Goal: Task Accomplishment & Management: Complete application form

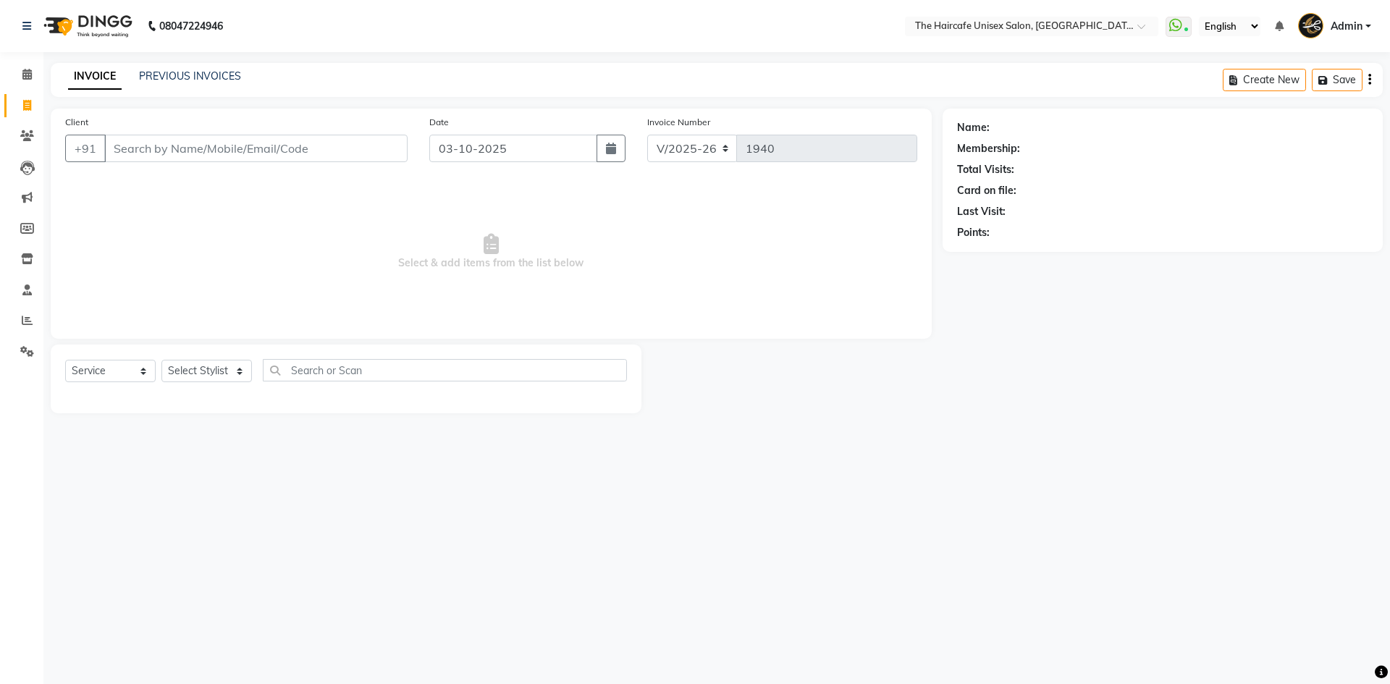
select select "7412"
select select "service"
click at [25, 75] on icon at bounding box center [26, 74] width 9 height 11
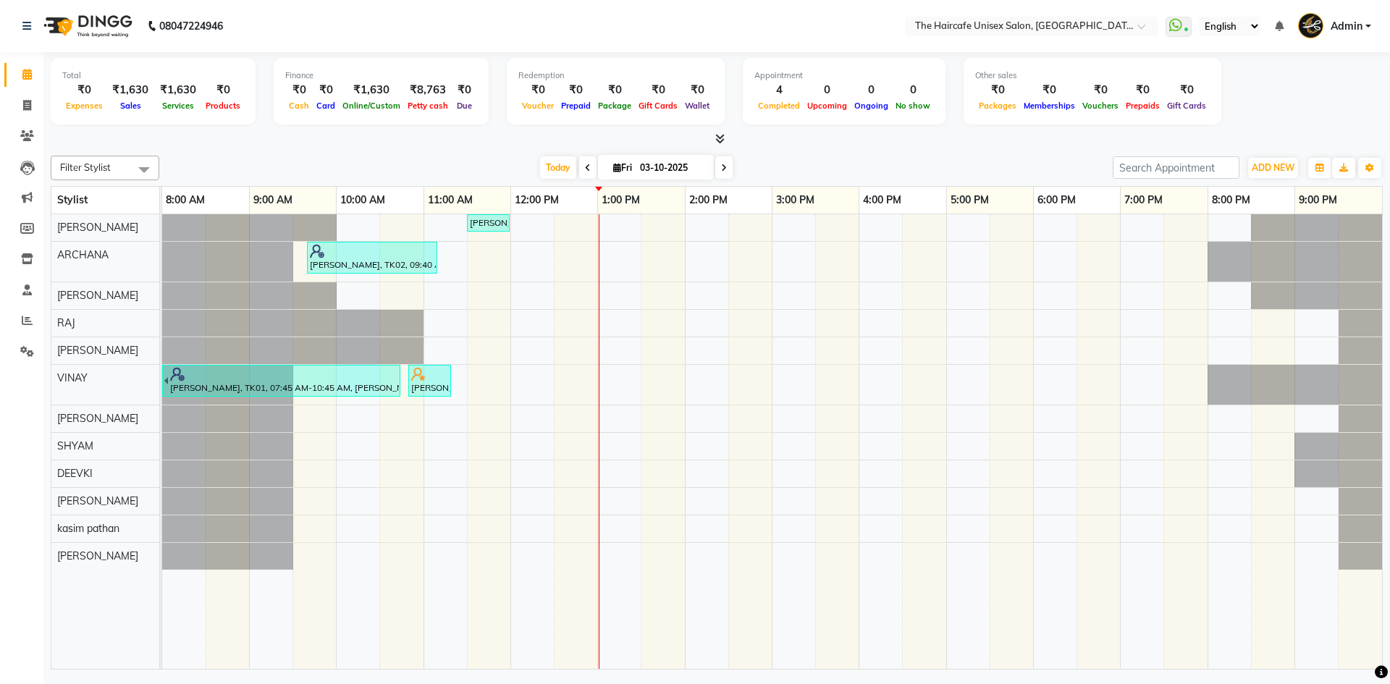
click at [719, 138] on icon at bounding box center [719, 138] width 9 height 11
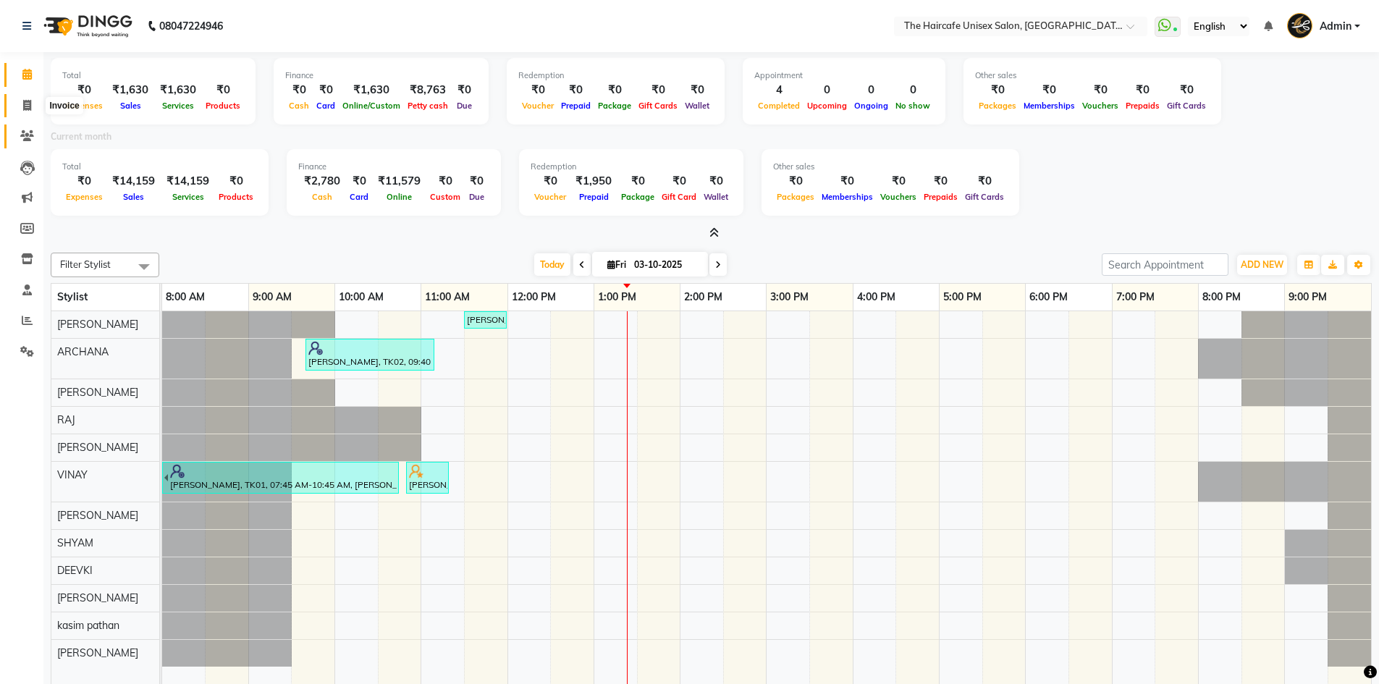
drag, startPoint x: 30, startPoint y: 103, endPoint x: 35, endPoint y: 134, distance: 31.7
click at [30, 103] on icon at bounding box center [27, 105] width 8 height 11
select select "service"
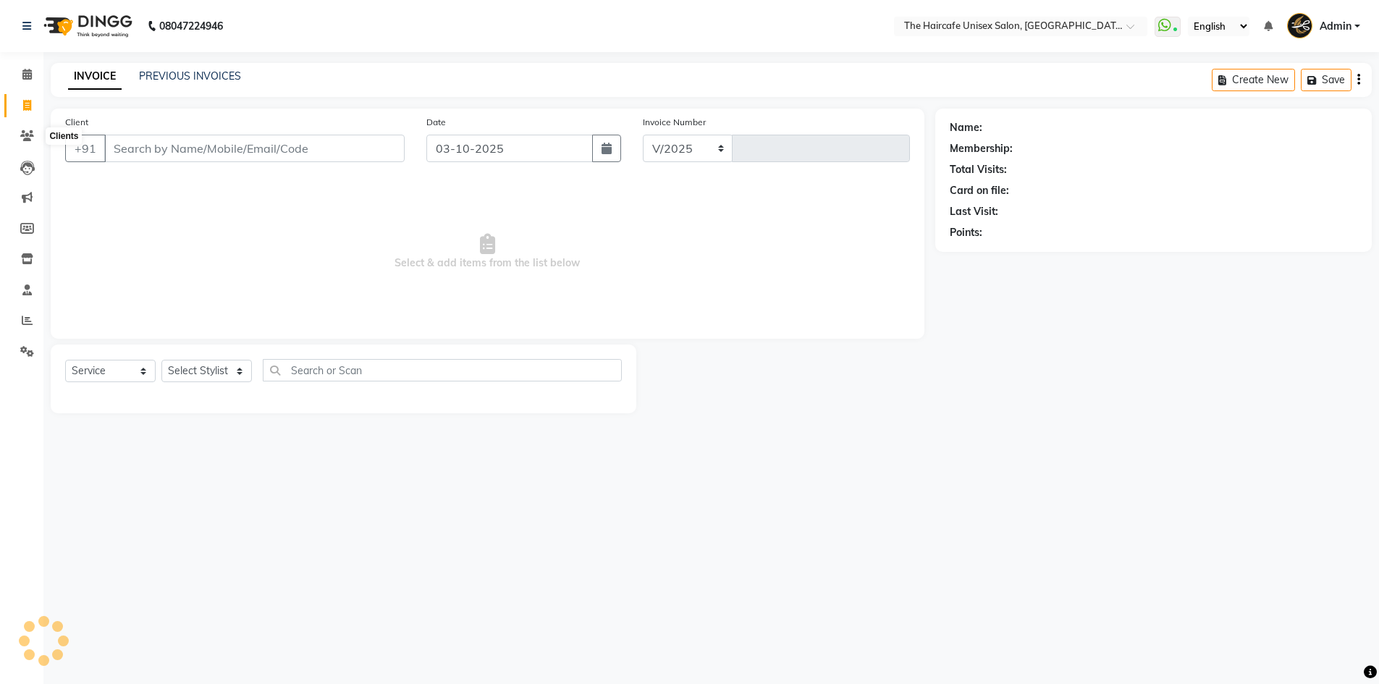
select select "7412"
type input "1940"
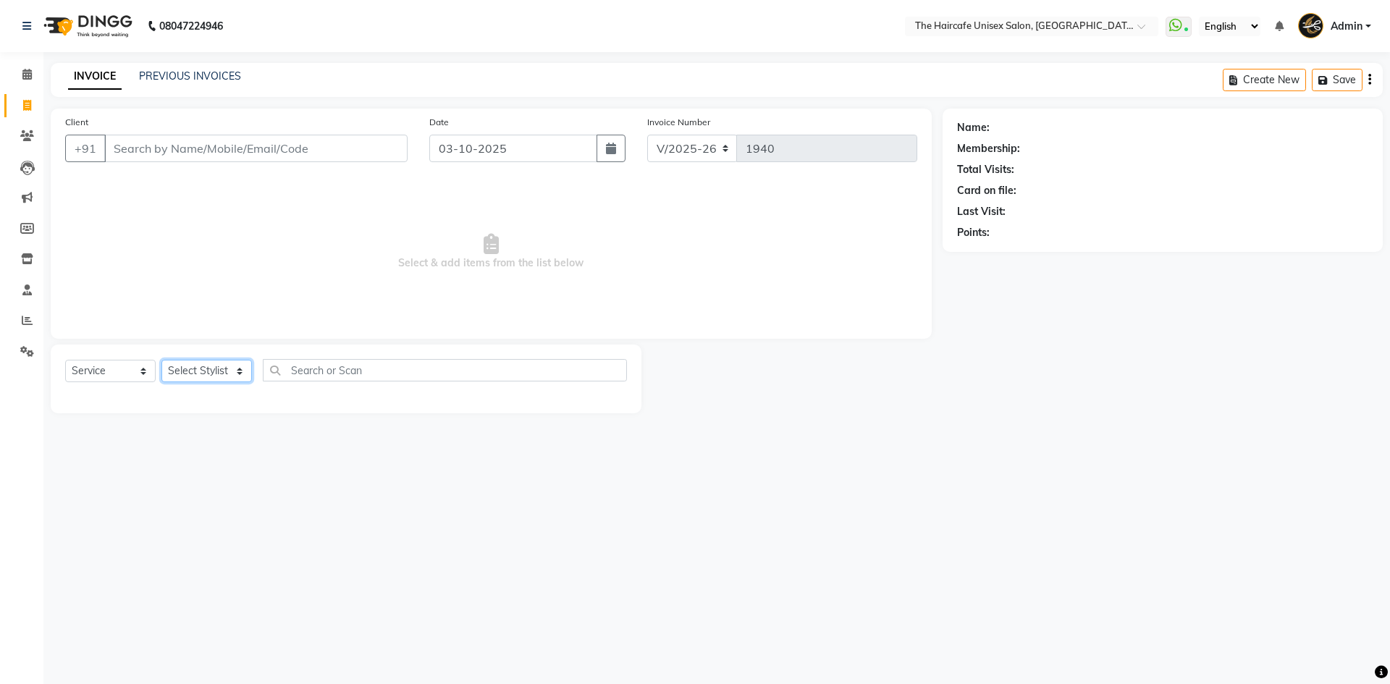
click at [192, 371] on select "Select Stylist [PERSON_NAME] ARCHANA DEEVKI KAJAL [PERSON_NAME] pathan [PERSON_…" at bounding box center [206, 371] width 90 height 22
select select "64975"
click at [161, 360] on select "Select Stylist [PERSON_NAME] ARCHANA DEEVKI KAJAL [PERSON_NAME] pathan [PERSON_…" at bounding box center [206, 371] width 90 height 22
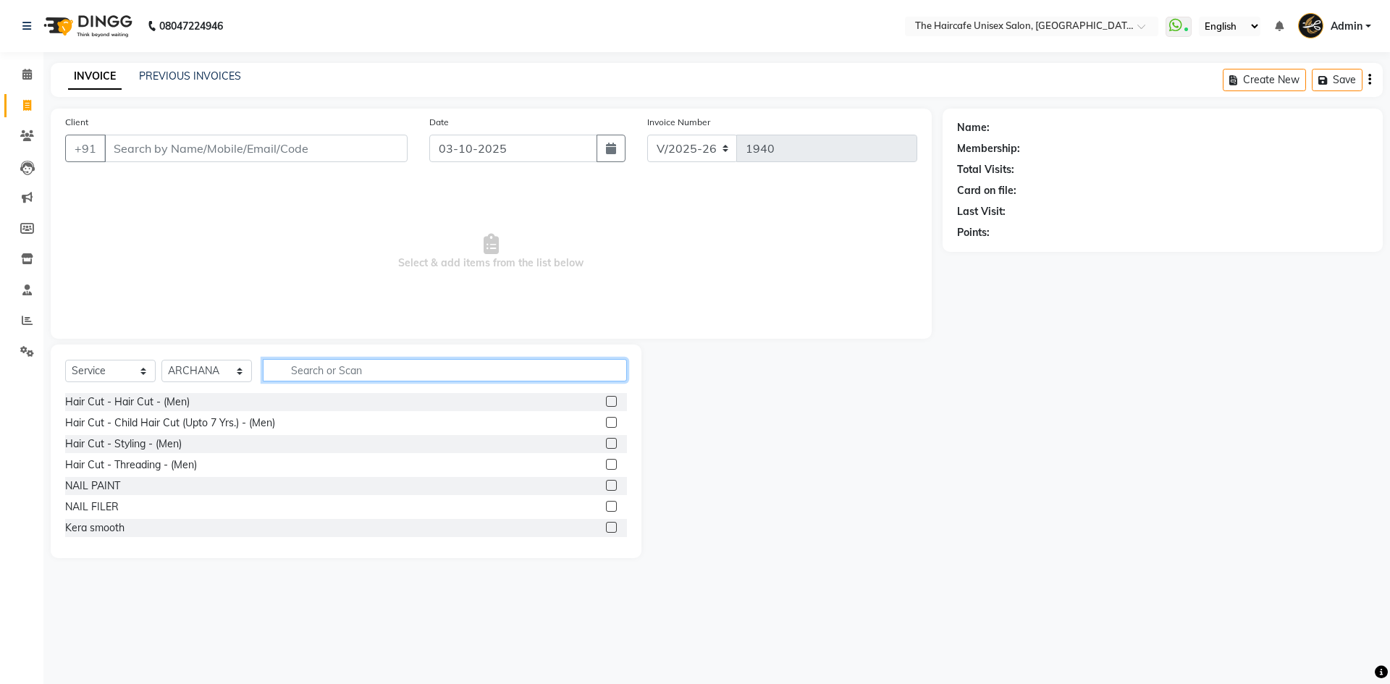
click at [311, 374] on input "text" at bounding box center [445, 370] width 364 height 22
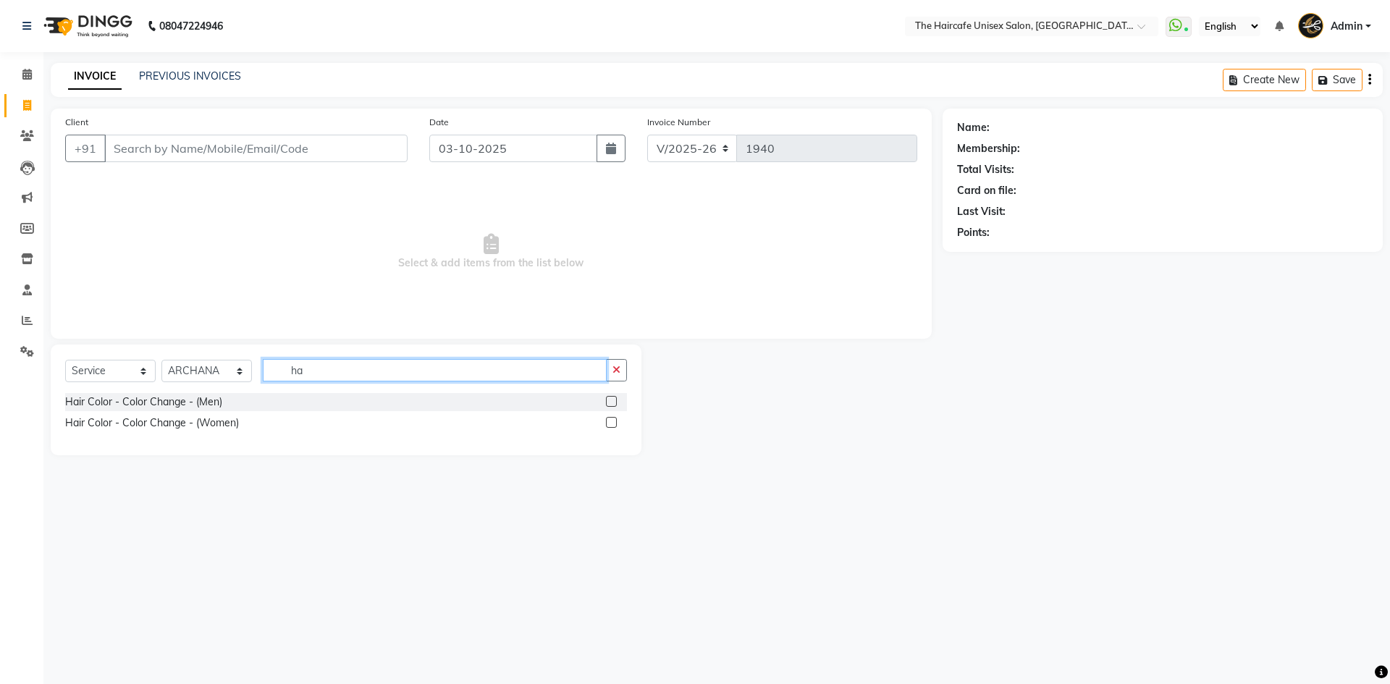
type input "h"
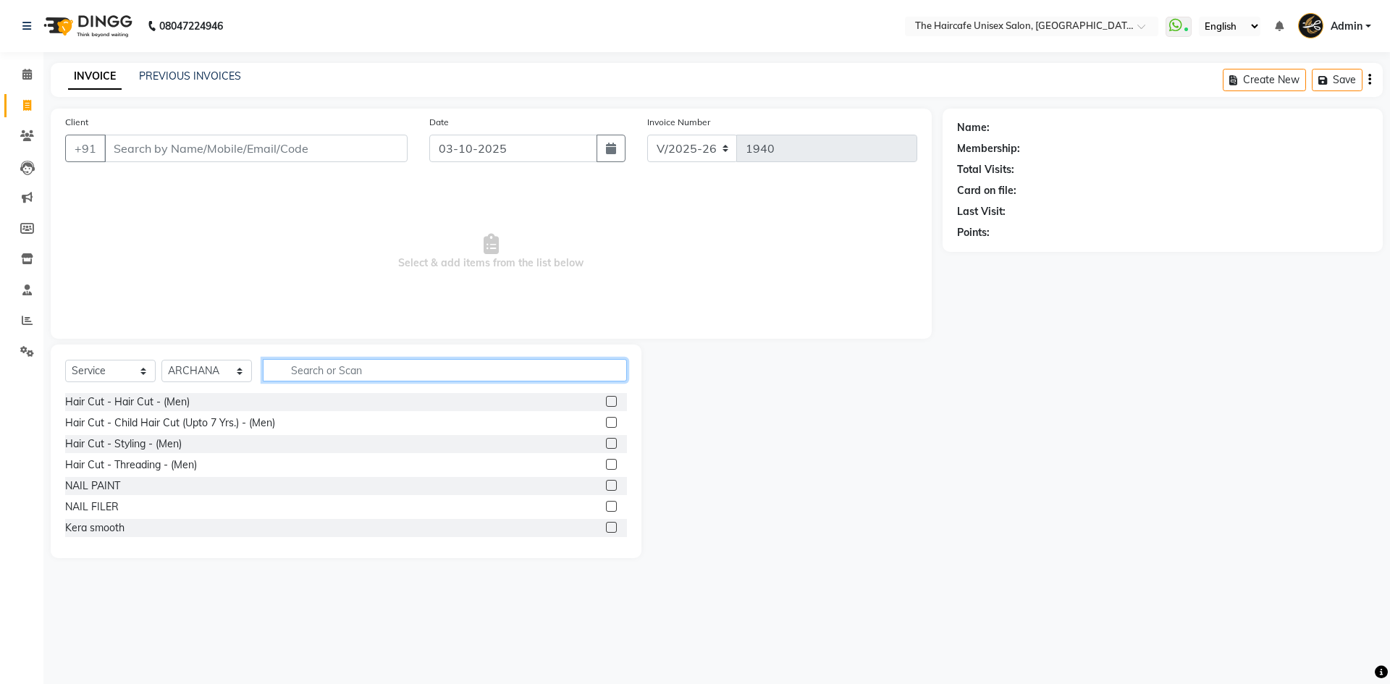
type input "o"
type input "h"
type input "wax"
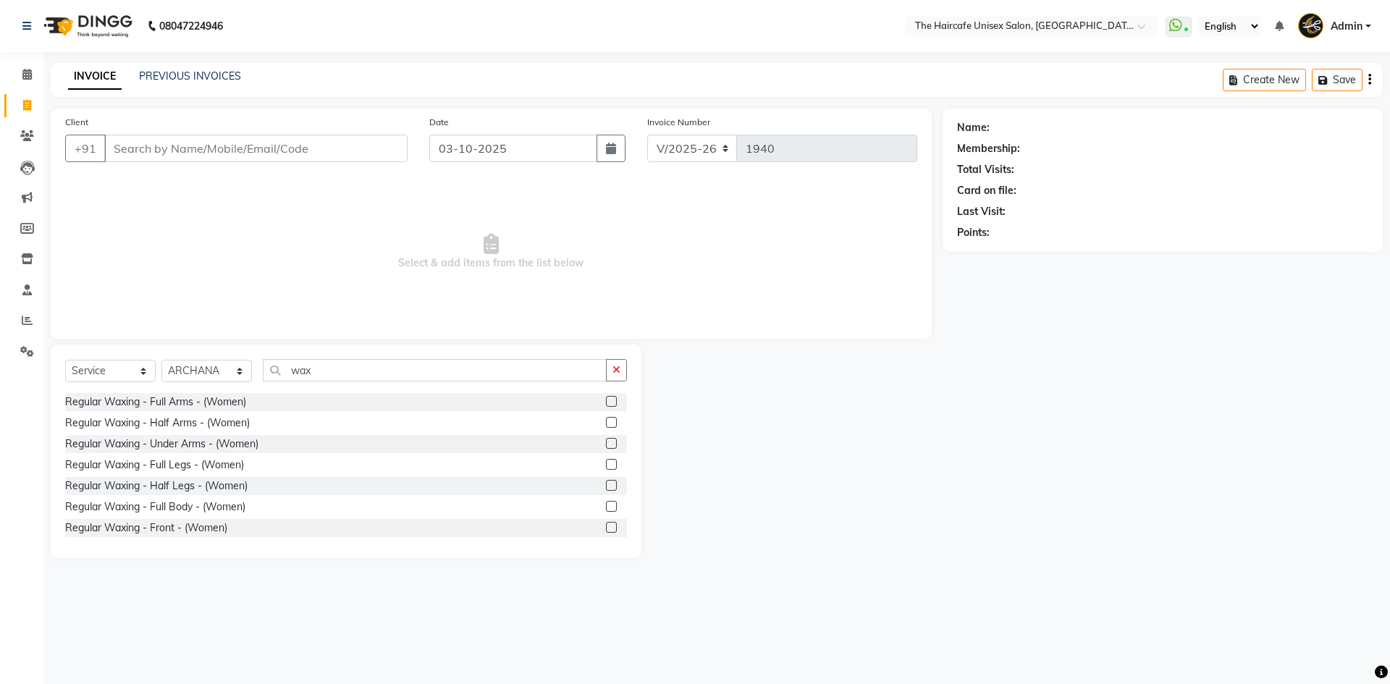
click at [606, 402] on label at bounding box center [611, 401] width 11 height 11
click at [606, 402] on input "checkbox" at bounding box center [610, 401] width 9 height 9
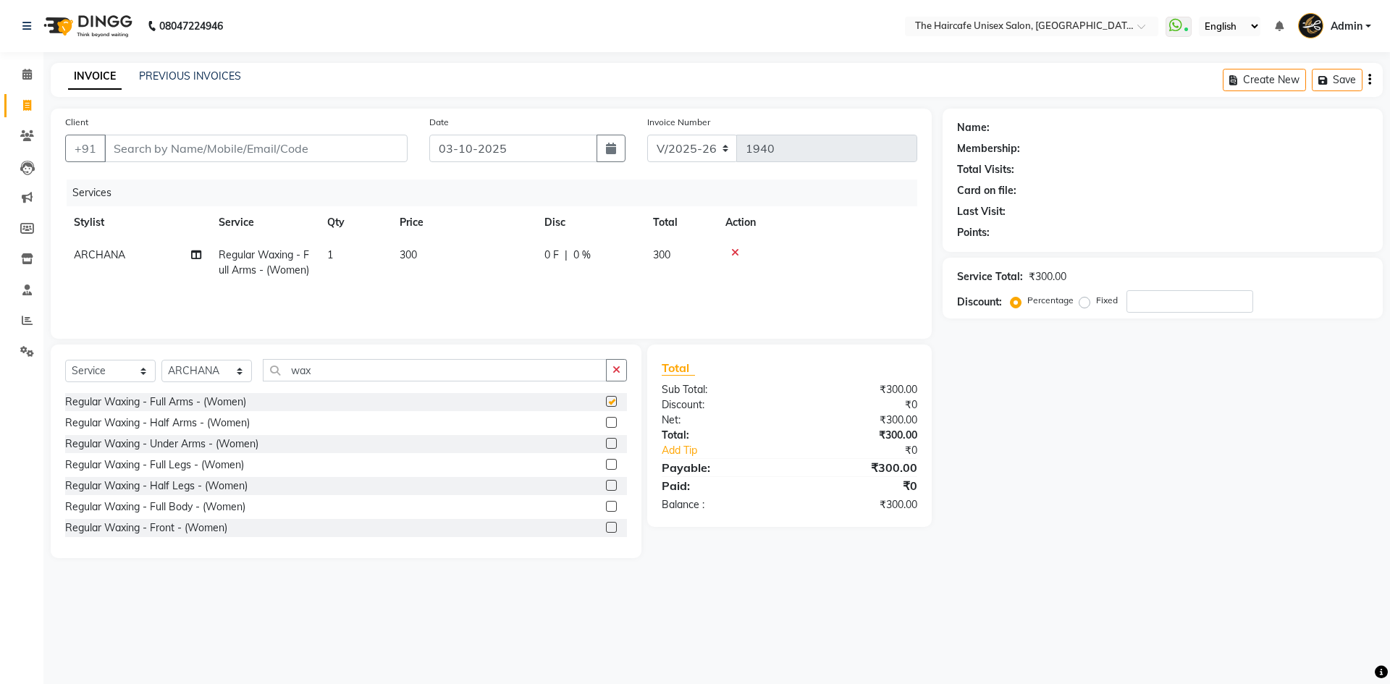
checkbox input "false"
click at [392, 374] on input "wax" at bounding box center [435, 370] width 344 height 22
type input "w"
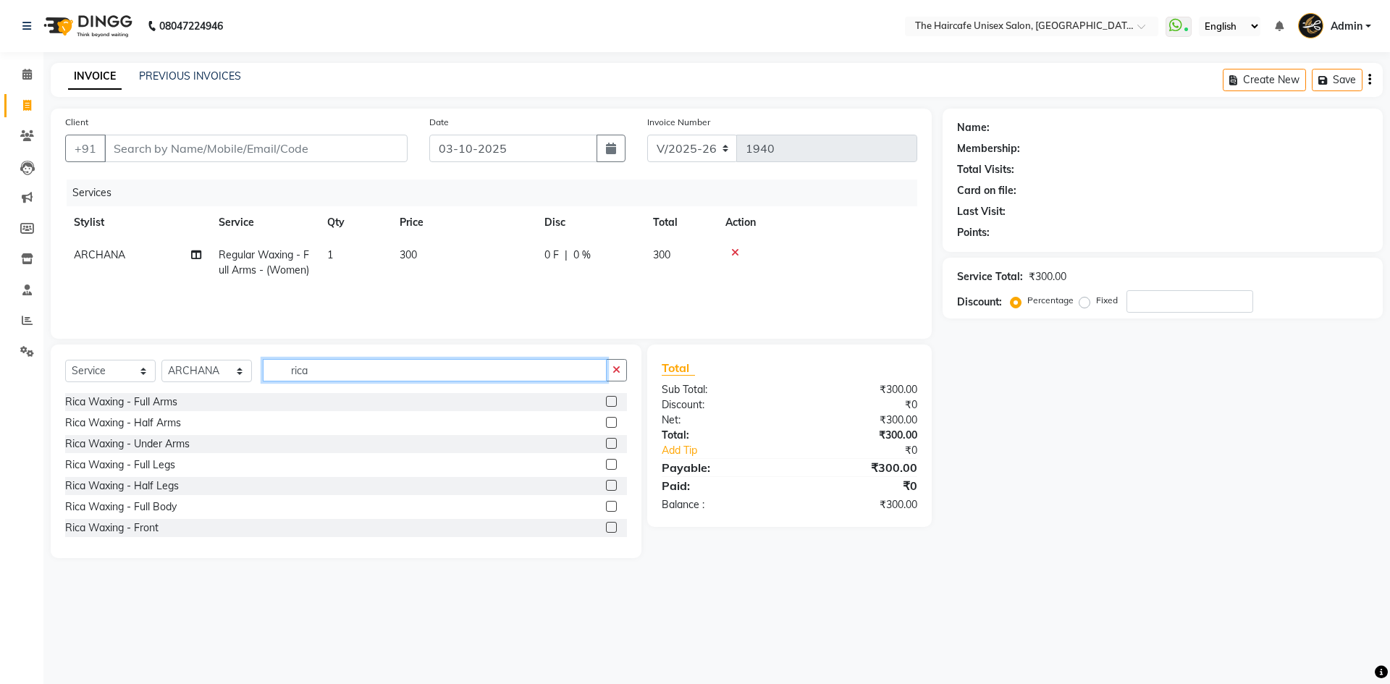
type input "rica"
click at [606, 402] on label at bounding box center [611, 401] width 11 height 11
click at [606, 402] on input "checkbox" at bounding box center [610, 401] width 9 height 9
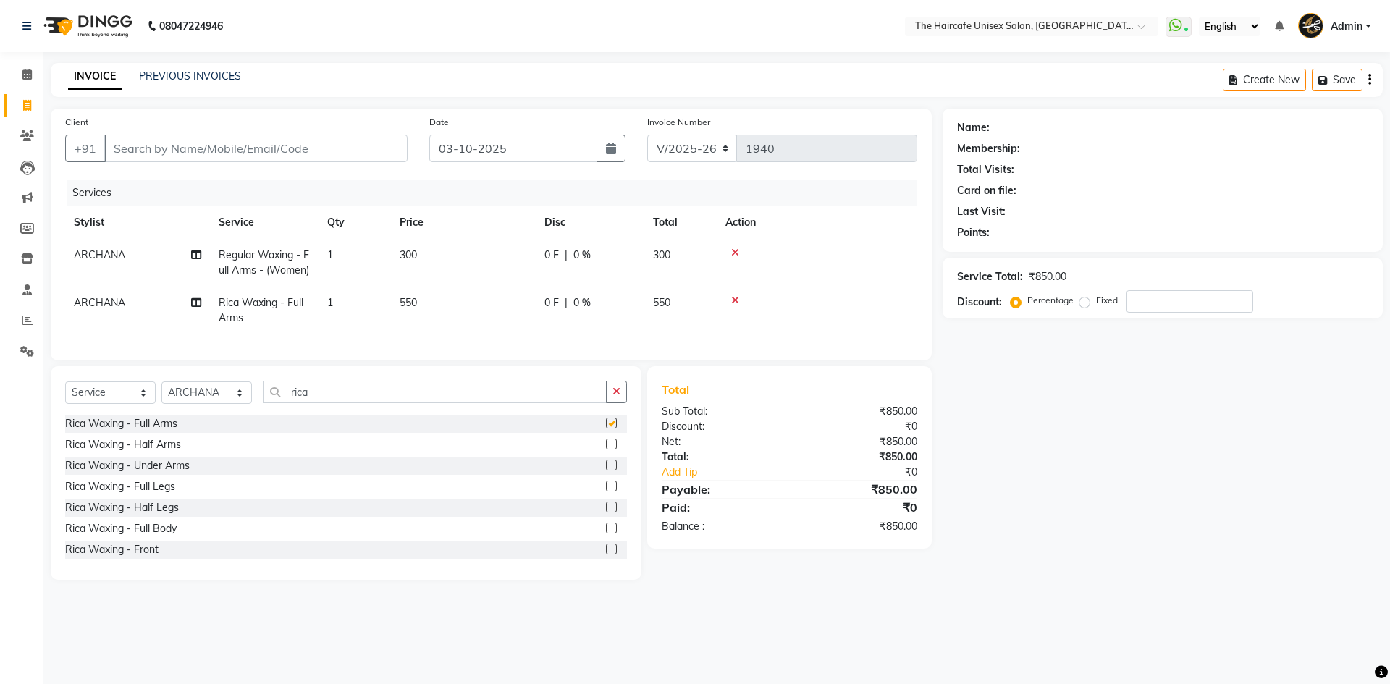
checkbox input "false"
click at [735, 248] on icon at bounding box center [735, 253] width 8 height 10
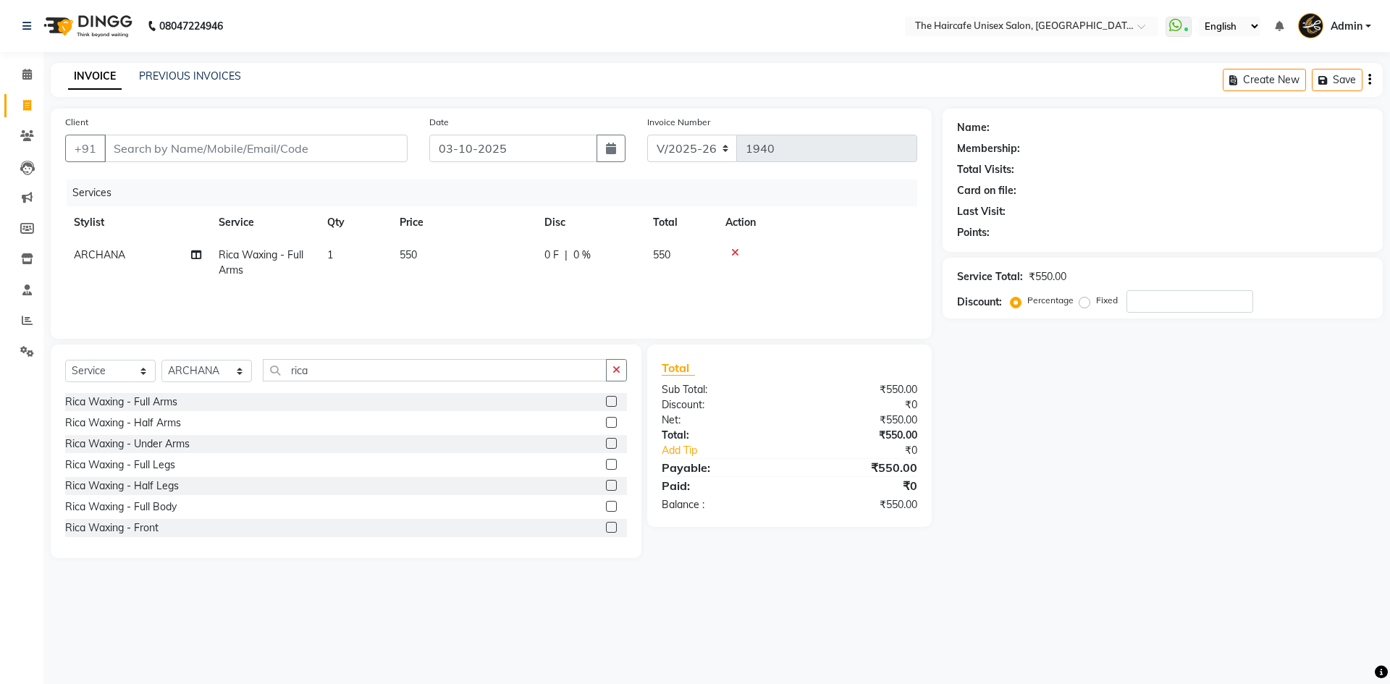
click at [268, 163] on div "Client +91" at bounding box center [236, 143] width 364 height 59
click at [267, 145] on input "Client" at bounding box center [255, 149] width 303 height 28
click at [182, 149] on input "Client" at bounding box center [255, 149] width 303 height 28
type input "9"
type input "0"
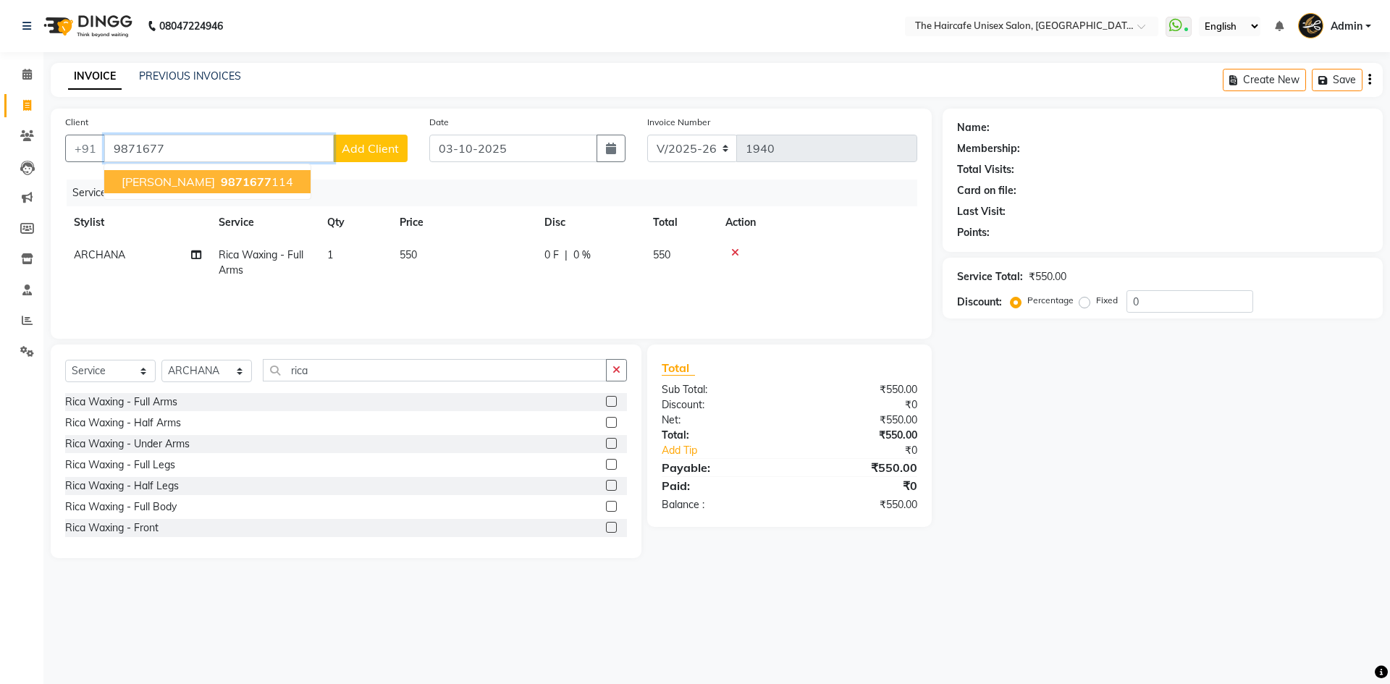
click at [221, 182] on span "9871677" at bounding box center [246, 181] width 51 height 14
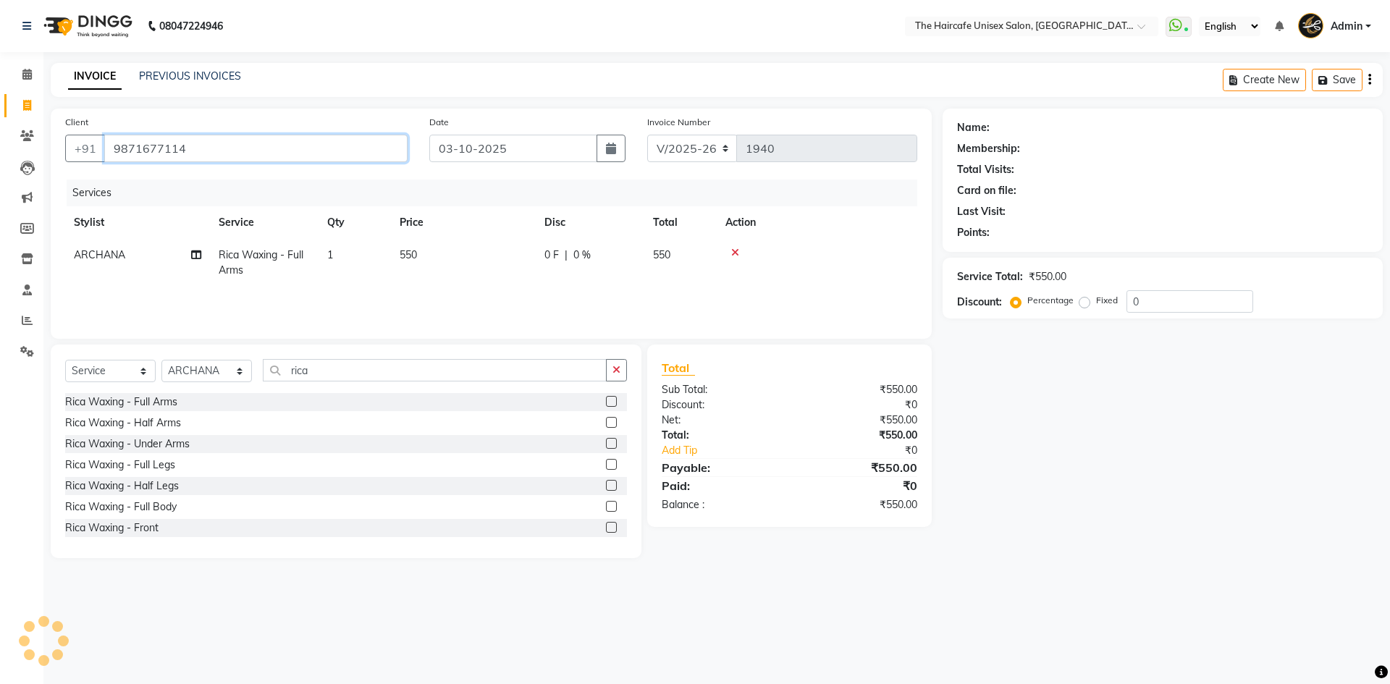
type input "9871677114"
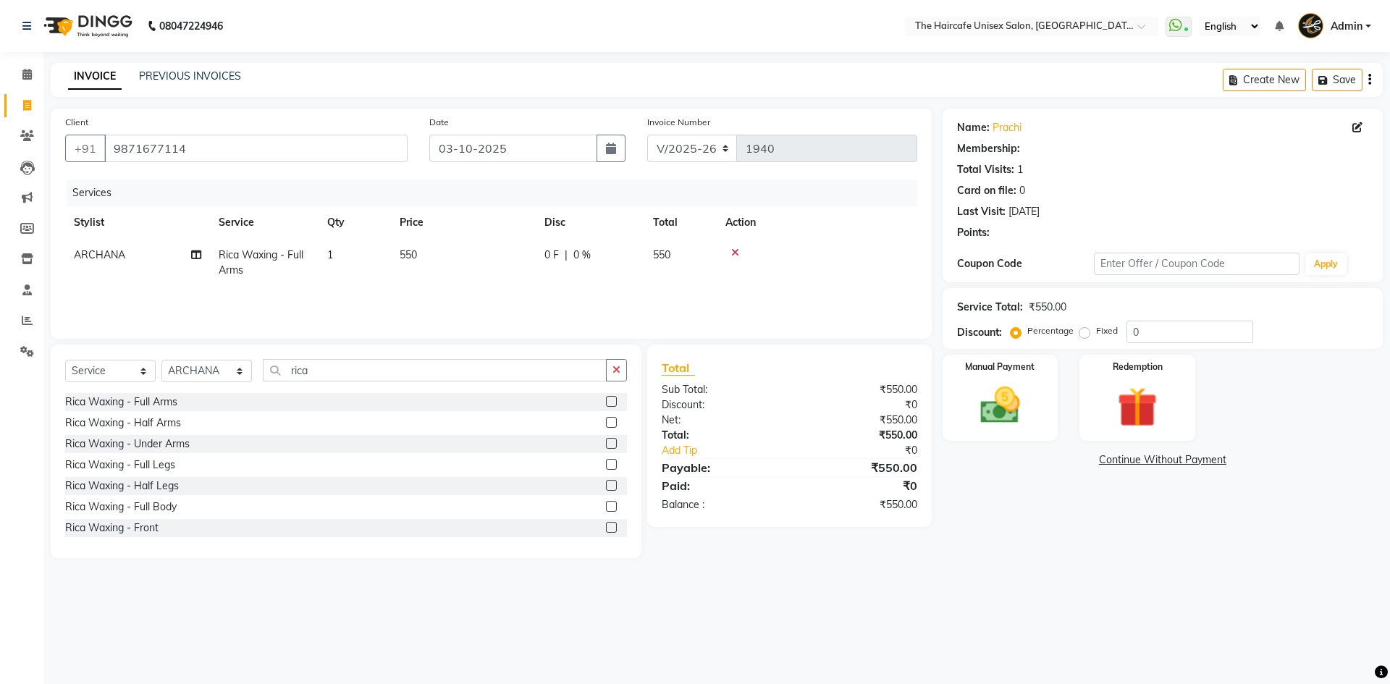
select select "1: Object"
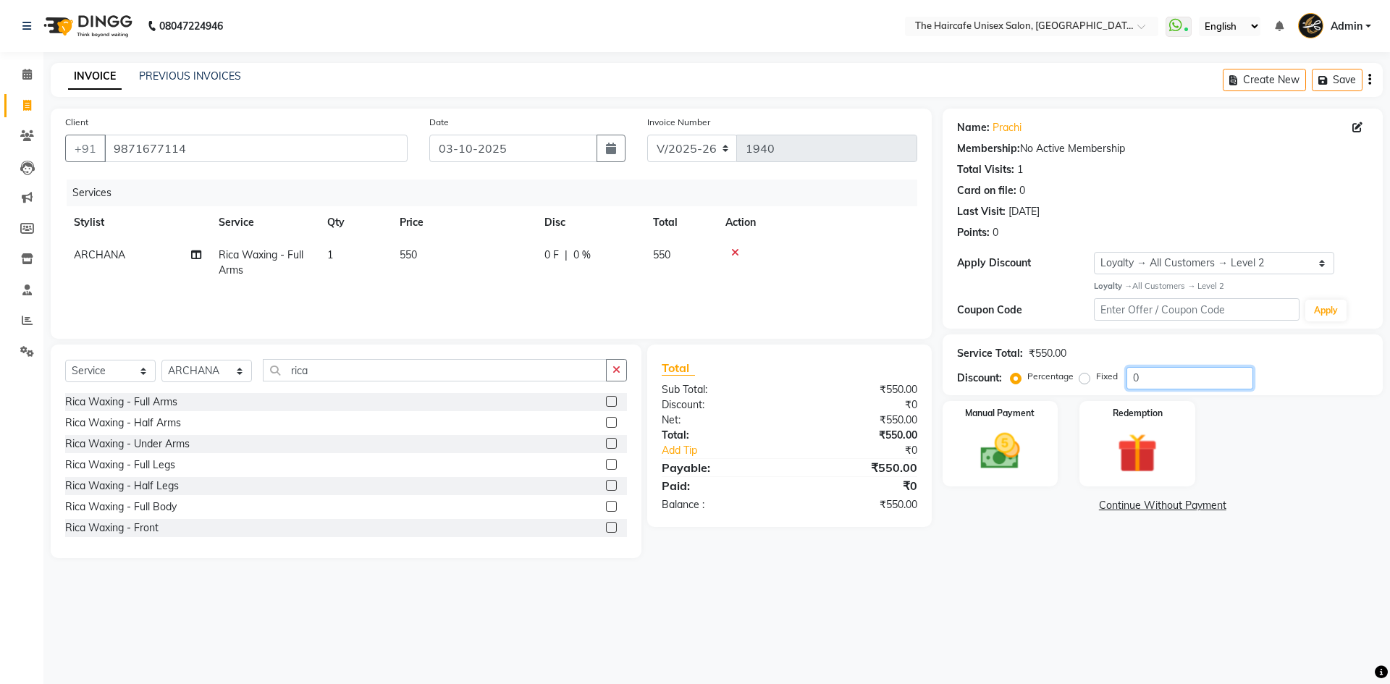
click at [1129, 382] on input "0" at bounding box center [1190, 378] width 127 height 22
type input "50"
click at [1096, 381] on label "Fixed" at bounding box center [1107, 376] width 22 height 13
click at [1082, 381] on input "Fixed" at bounding box center [1087, 376] width 10 height 10
radio input "true"
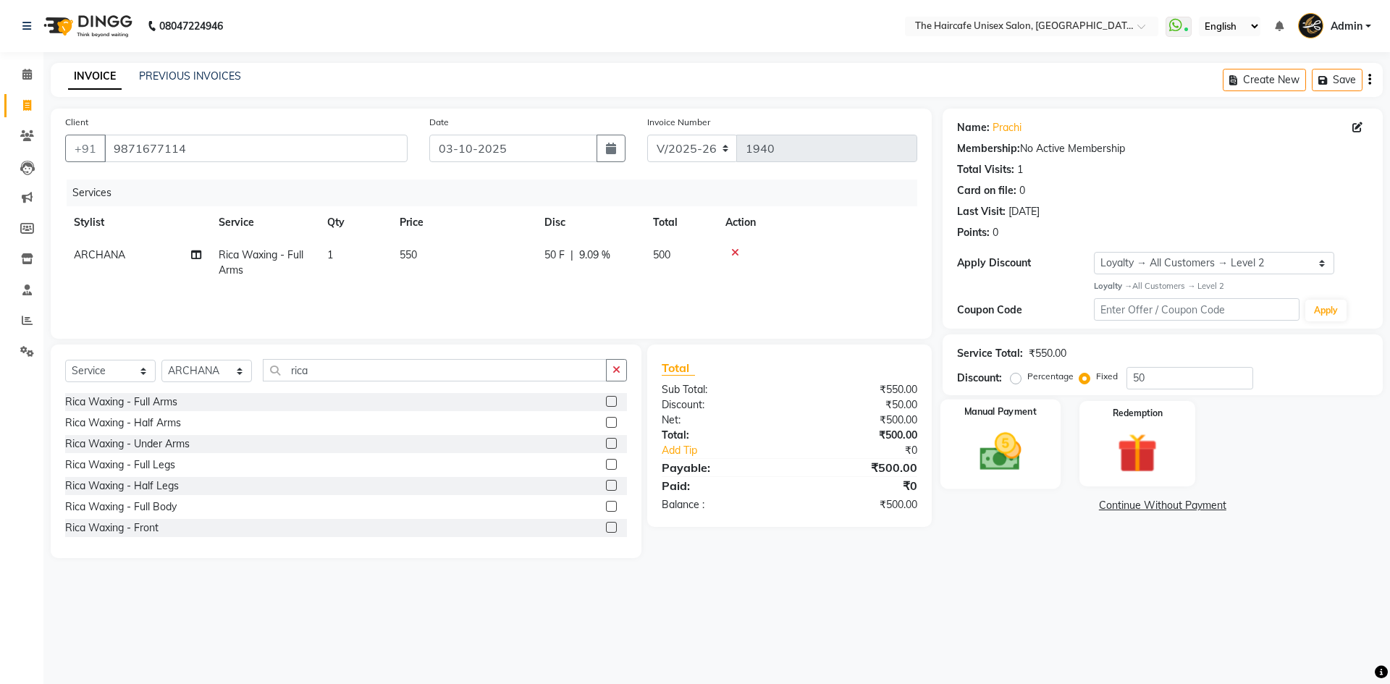
click at [1012, 429] on img at bounding box center [1000, 452] width 67 height 48
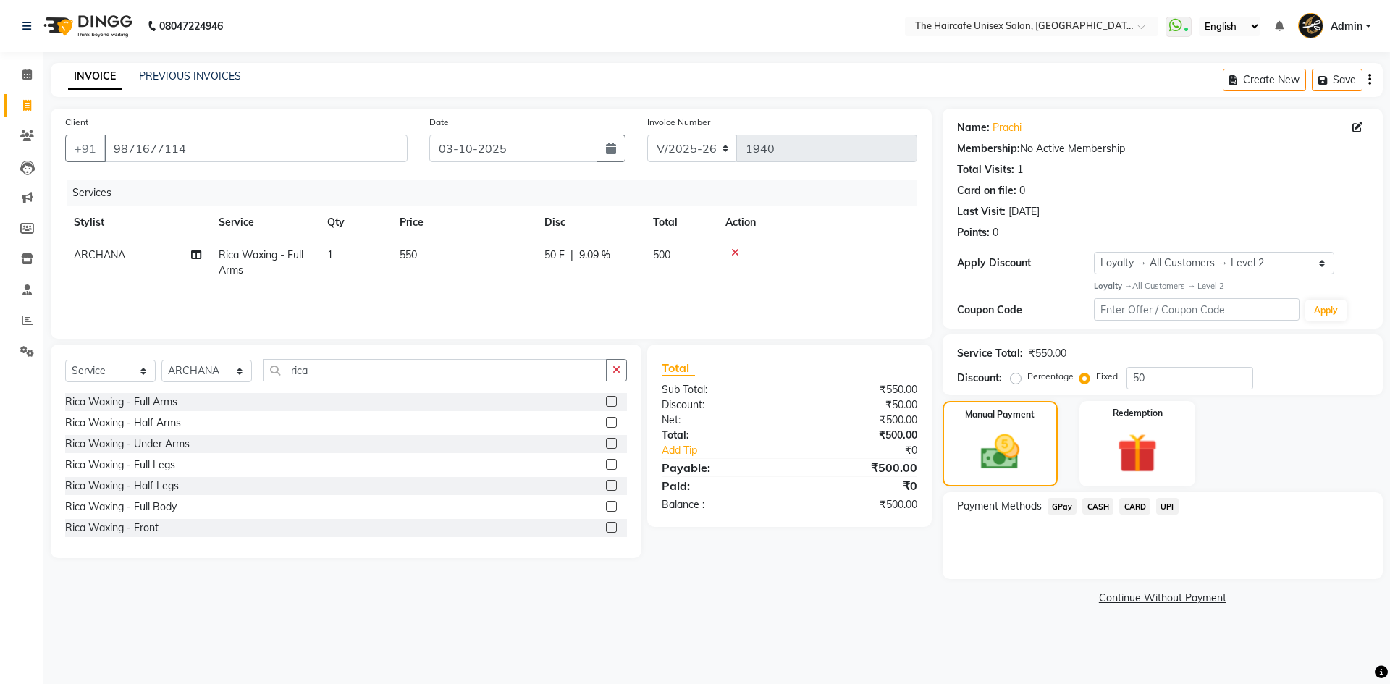
click at [1168, 505] on span "UPI" at bounding box center [1167, 506] width 22 height 17
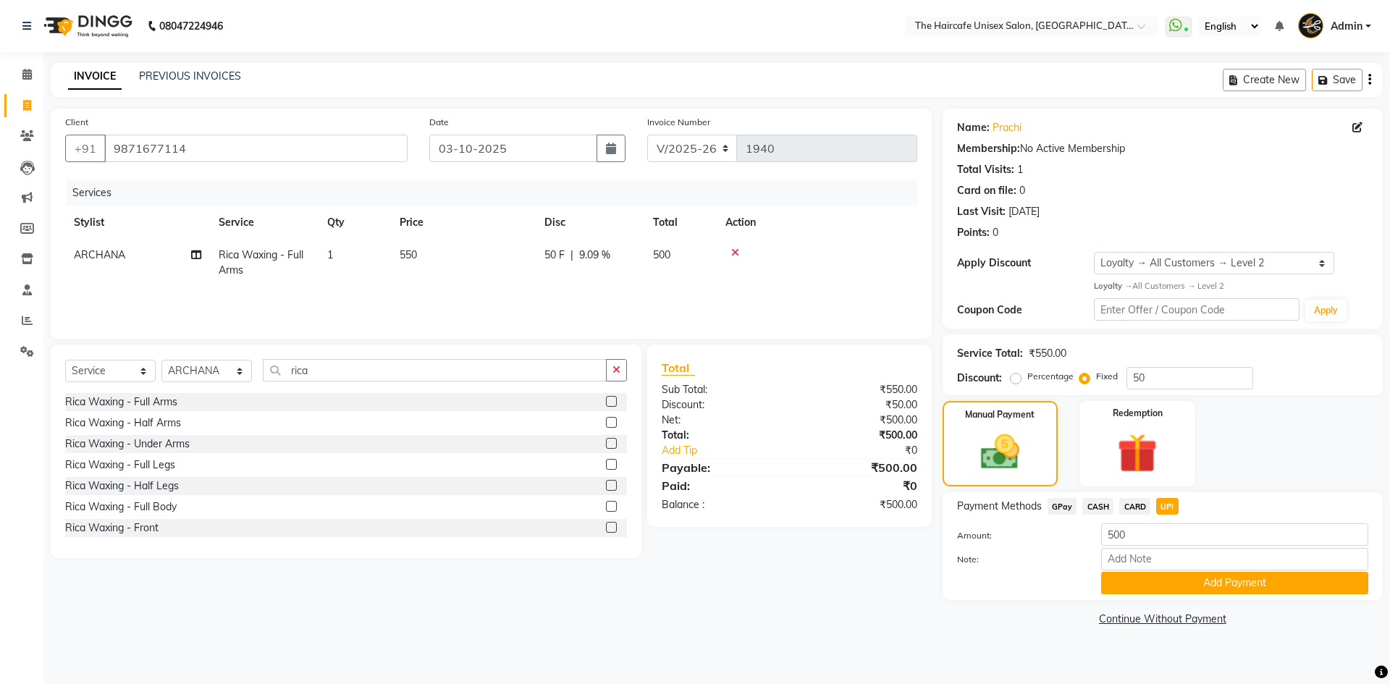
click at [1124, 574] on button "Add Payment" at bounding box center [1234, 583] width 267 height 22
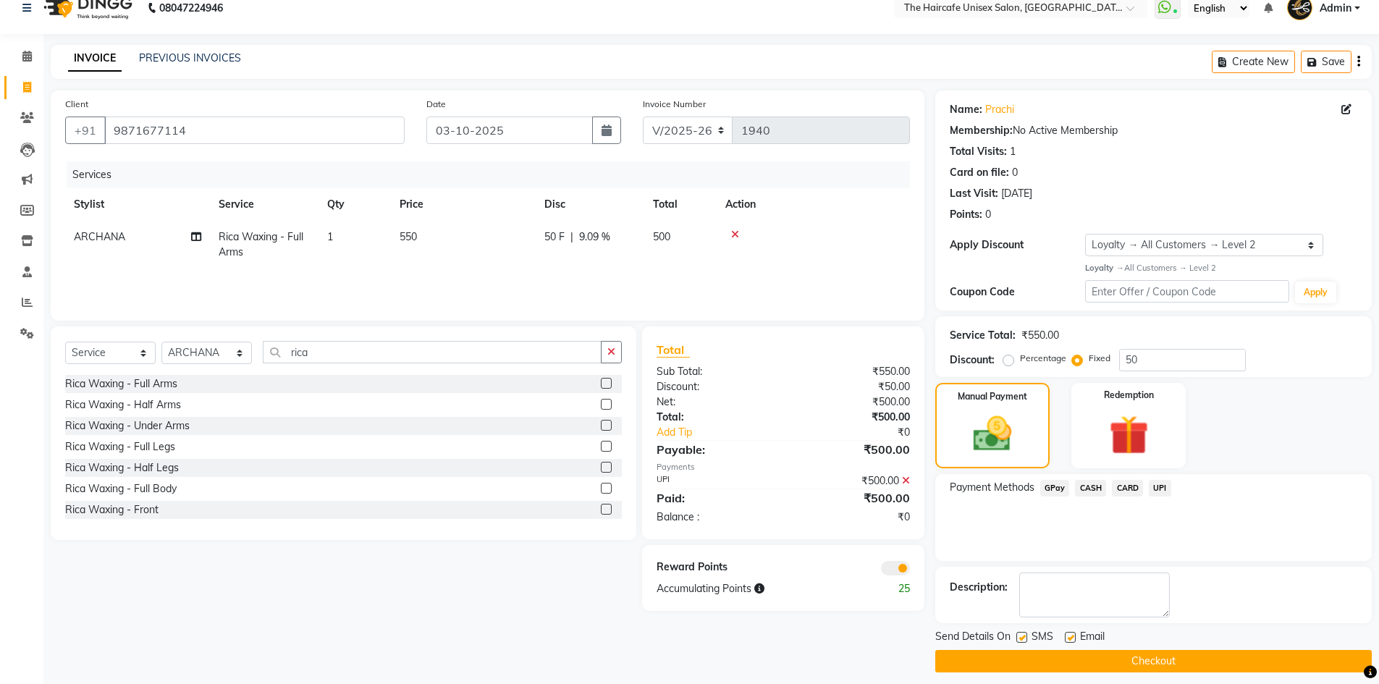
scroll to position [28, 0]
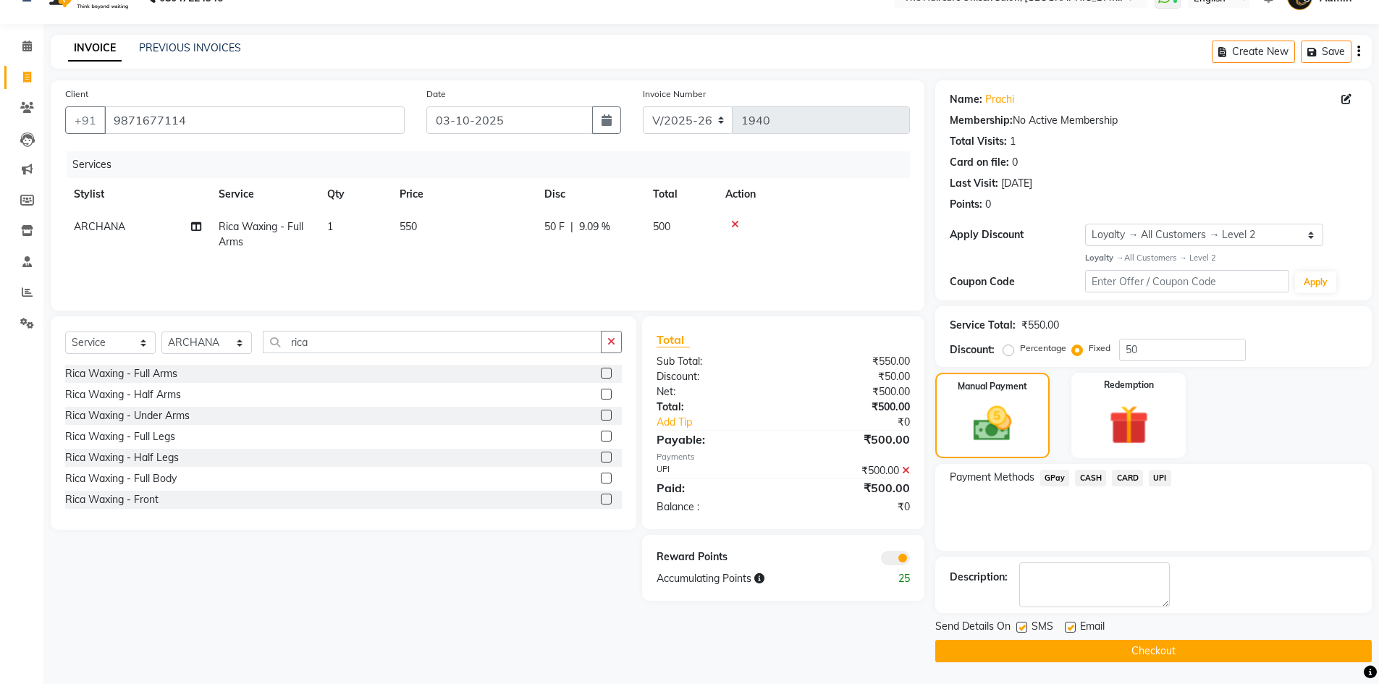
click at [1095, 653] on button "Checkout" at bounding box center [1153, 651] width 437 height 22
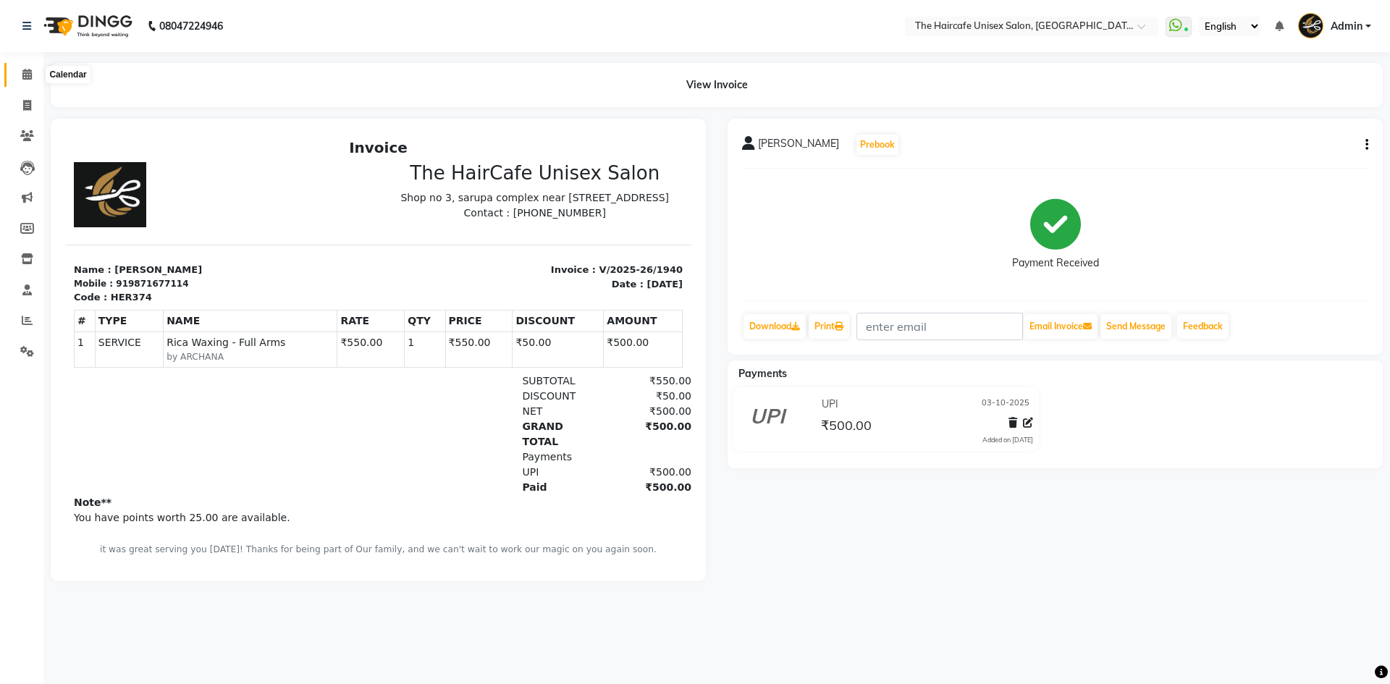
click at [27, 75] on icon at bounding box center [26, 74] width 9 height 11
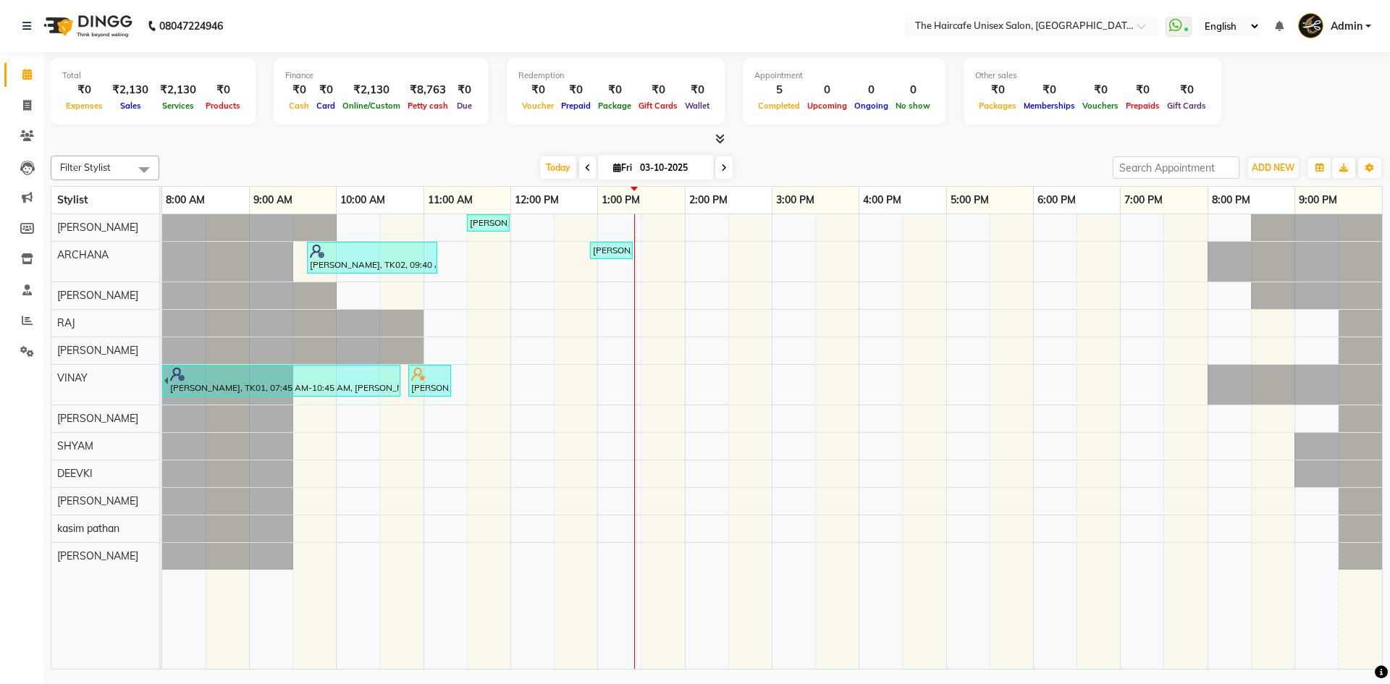
click at [721, 142] on icon at bounding box center [719, 138] width 9 height 11
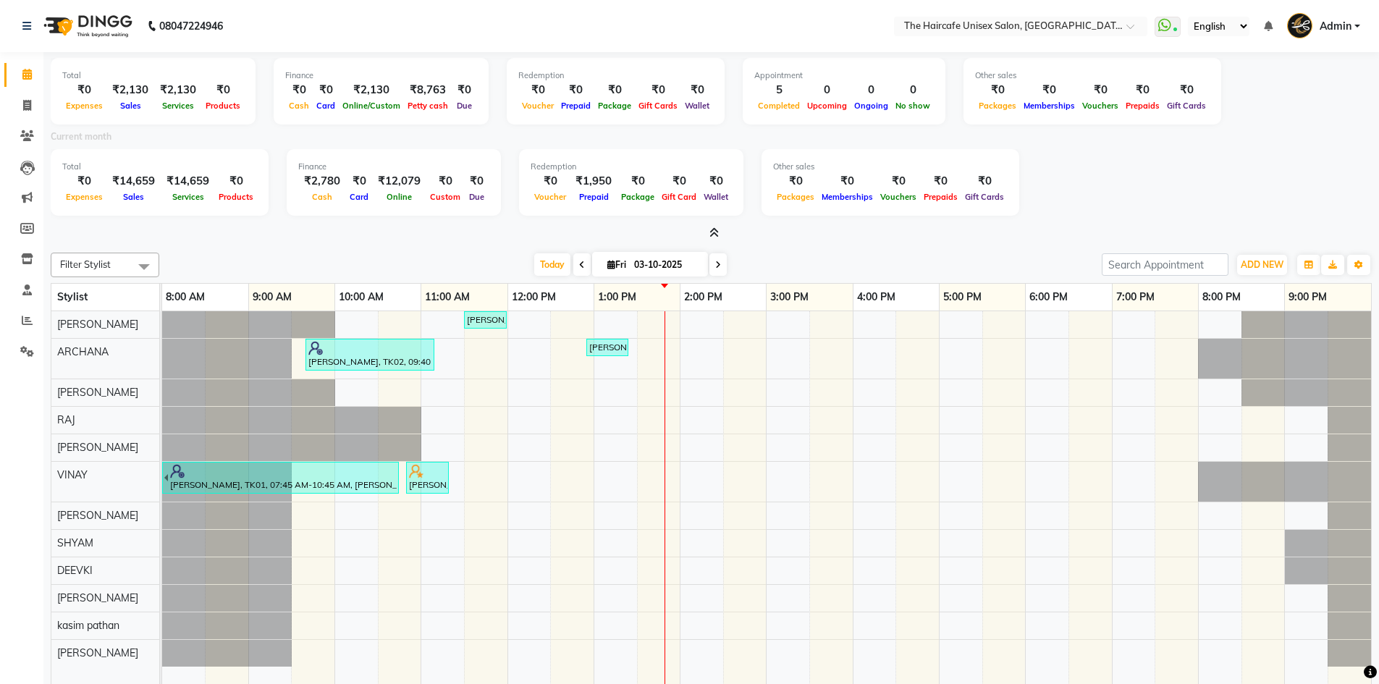
click at [70, 116] on app-home "08047224946 Select Location × The Haircafe Unisex Salon, [GEOGRAPHIC_DATA] Eros…" at bounding box center [689, 385] width 1379 height 770
click at [347, 232] on div at bounding box center [711, 233] width 1321 height 15
click at [27, 104] on icon at bounding box center [27, 105] width 8 height 11
select select "service"
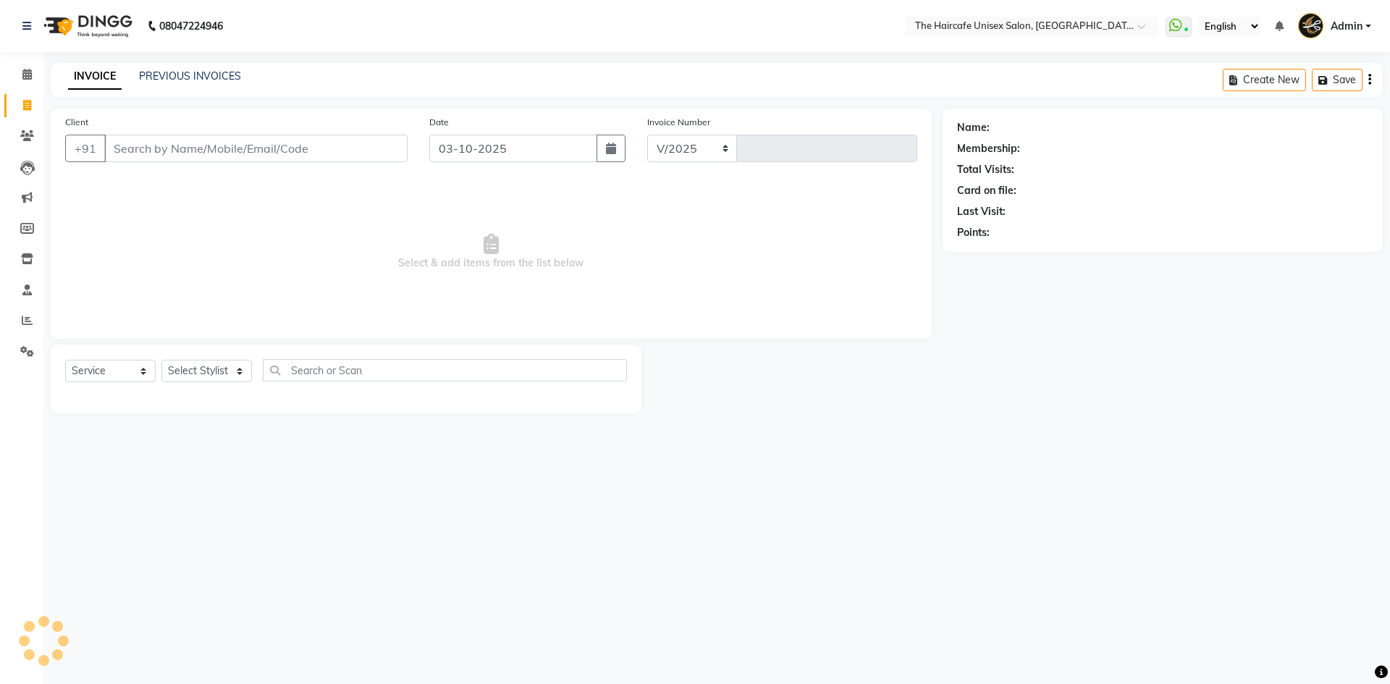
select select "7412"
type input "1941"
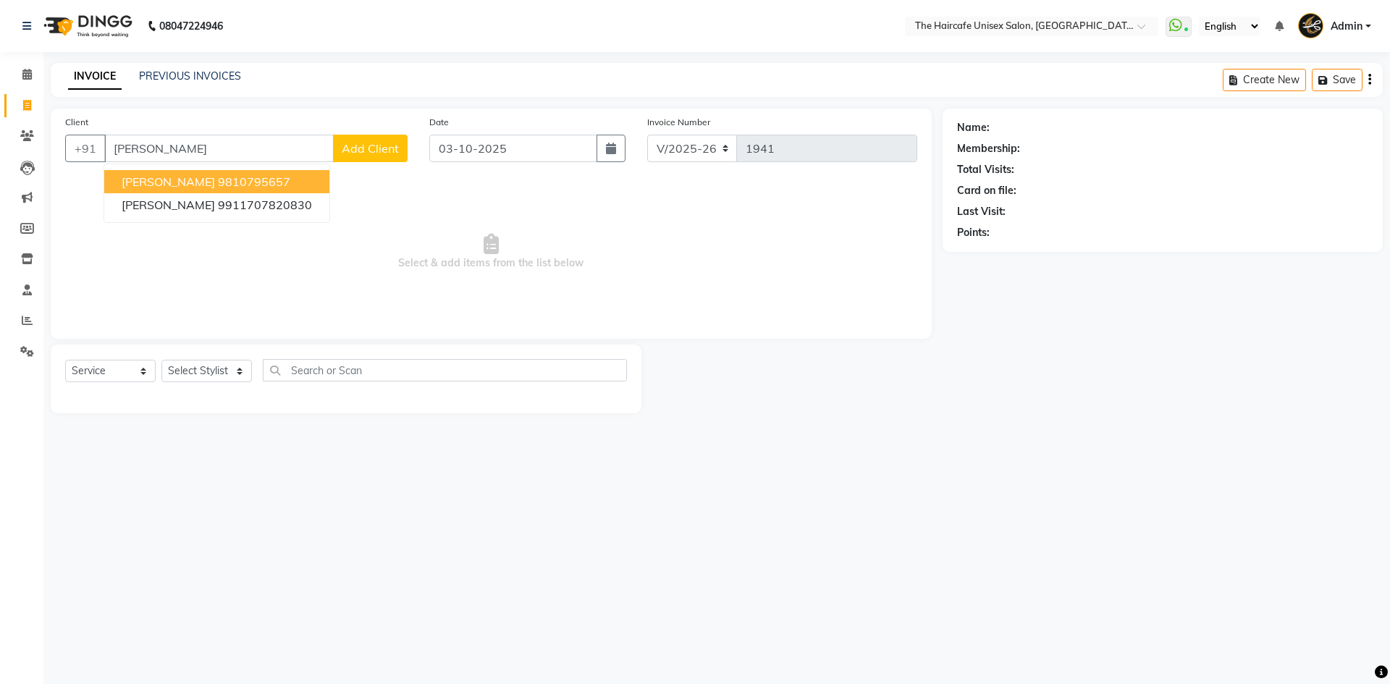
click at [218, 183] on ngb-highlight "9810795657" at bounding box center [254, 181] width 72 height 14
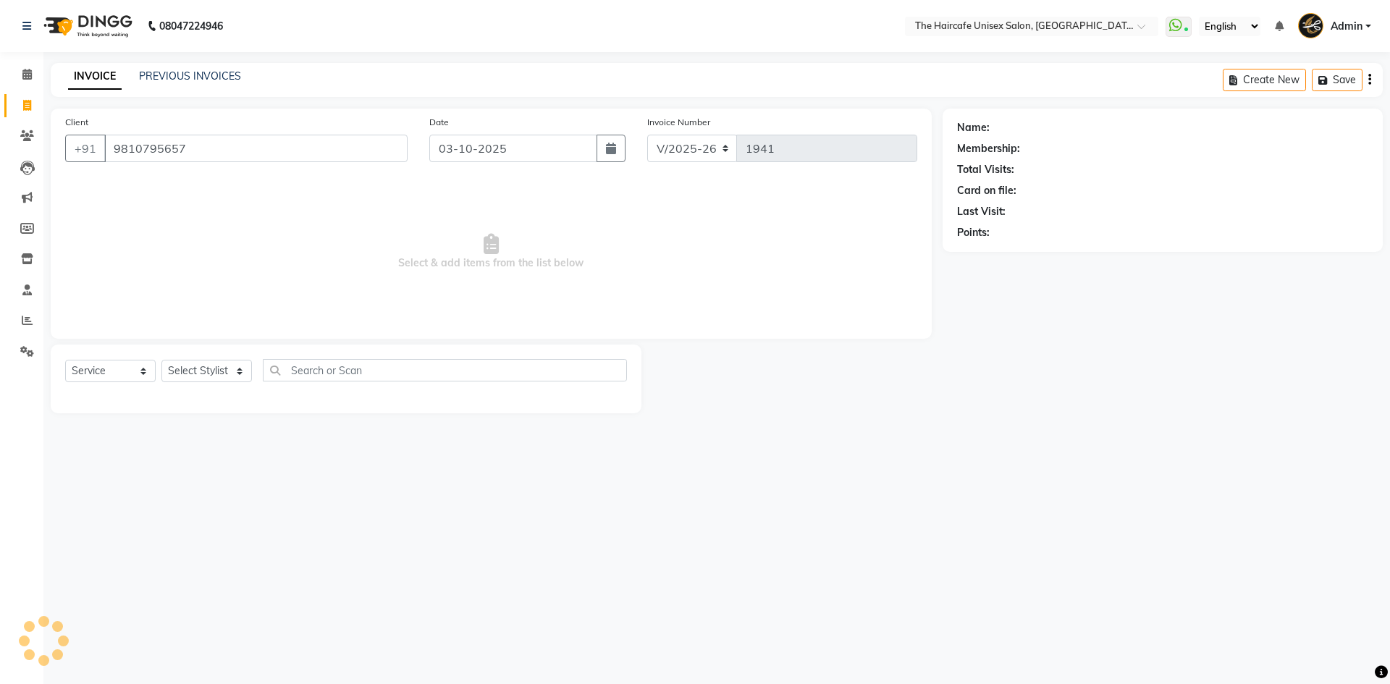
type input "9810795657"
select select "1: Object"
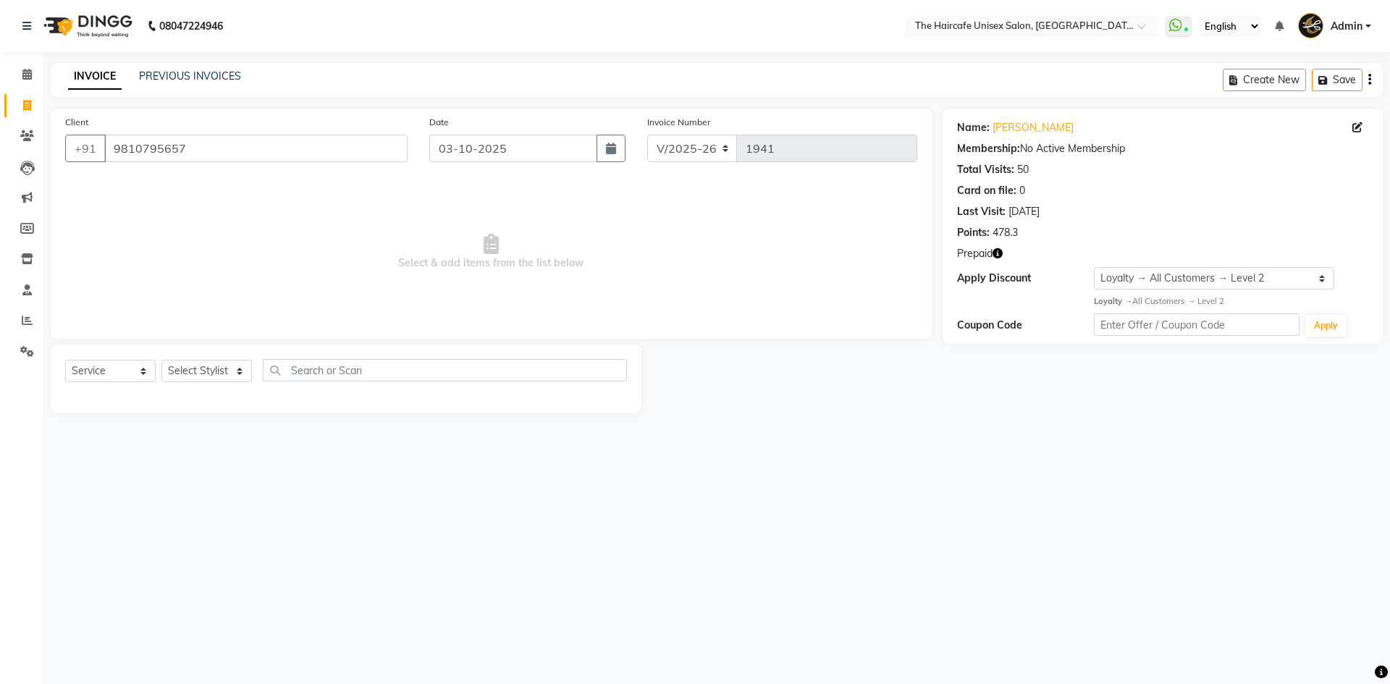
click at [997, 254] on icon "button" at bounding box center [998, 253] width 10 height 10
click at [993, 246] on button "button" at bounding box center [998, 253] width 10 height 15
